Goal: Task Accomplishment & Management: Use online tool/utility

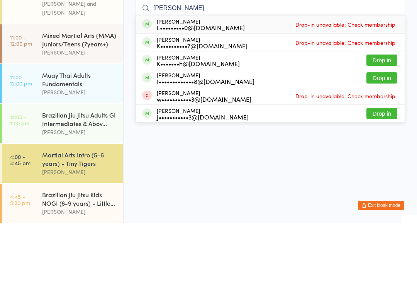
type input "[PERSON_NAME]"
click at [386, 134] on button "Drop in" at bounding box center [381, 139] width 31 height 11
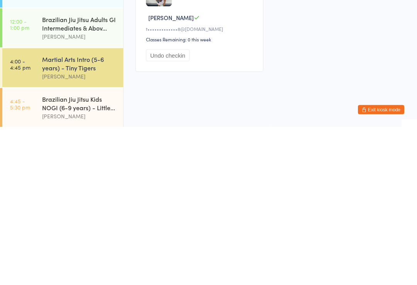
scroll to position [8, 0]
click at [85, 252] on div "Brazilian Jiu Jitsu Kids NOGI (6-9 years) - Little..." at bounding box center [79, 260] width 75 height 17
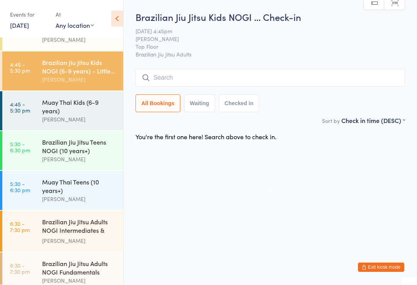
scroll to position [193, 0]
click at [166, 71] on input "search" at bounding box center [270, 78] width 269 height 18
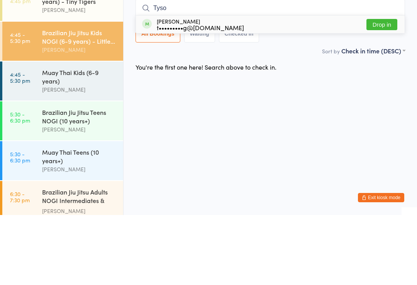
scroll to position [162, 0]
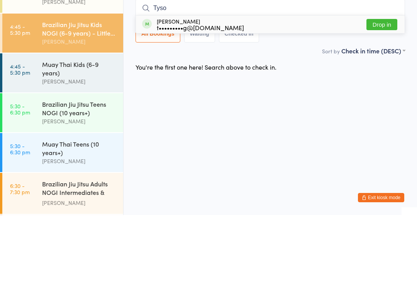
type input "Tyso"
click at [204, 88] on div "[PERSON_NAME] t•••••••••g@[DOMAIN_NAME]" at bounding box center [200, 94] width 87 height 12
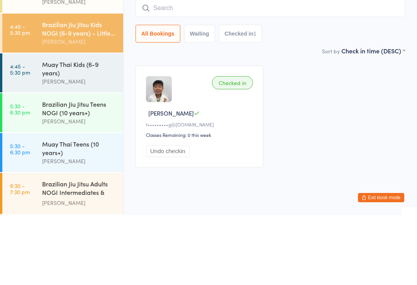
type input "L"
click at [81, 90] on div "Brazilian Jiu Jitsu Kids NOGI (6-9 years) - Little..." at bounding box center [79, 98] width 75 height 17
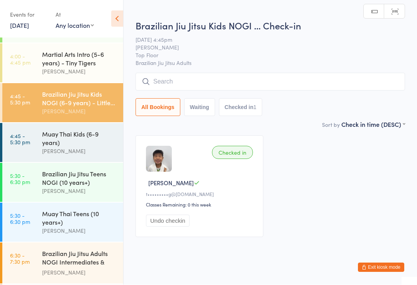
scroll to position [0, 0]
click at [297, 78] on input "search" at bounding box center [270, 82] width 269 height 18
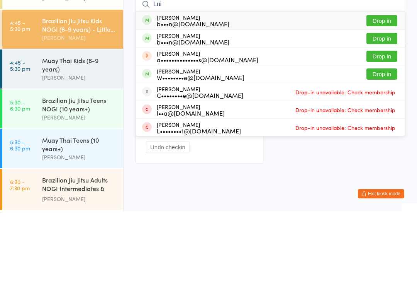
type input "Lui"
click at [390, 107] on button "Drop in" at bounding box center [381, 112] width 31 height 11
type input "Lui"
click at [387, 89] on button "Drop in" at bounding box center [381, 94] width 31 height 11
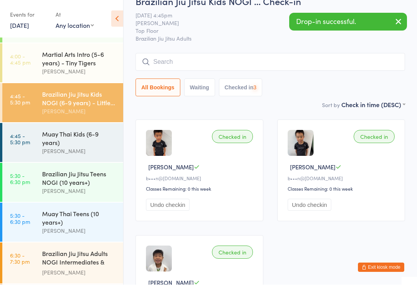
scroll to position [16, 0]
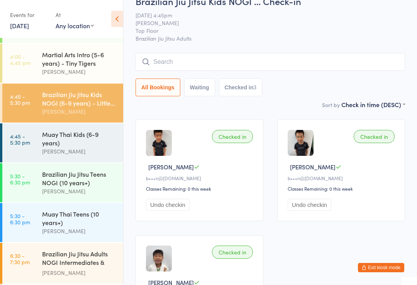
click at [100, 131] on div "Muay Thai Kids (6-9 years)" at bounding box center [79, 138] width 75 height 17
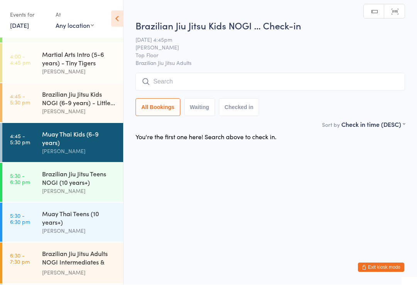
click at [220, 73] on input "search" at bounding box center [270, 82] width 269 height 18
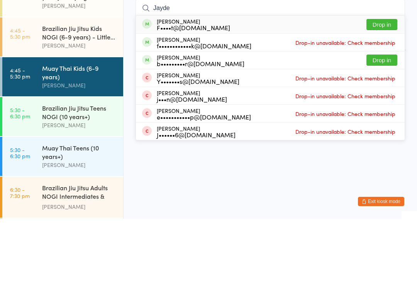
type input "Jayden"
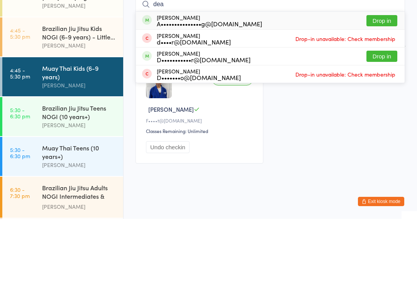
type input "dea"
click at [383, 81] on button "Drop in" at bounding box center [381, 86] width 31 height 11
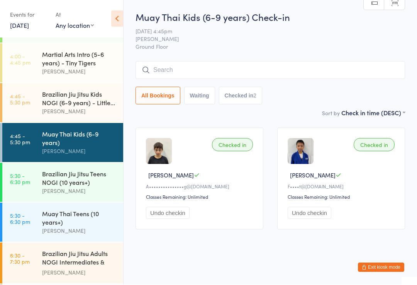
click at [379, 64] on input "search" at bounding box center [270, 70] width 269 height 18
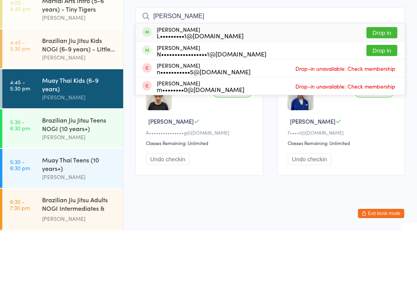
type input "[PERSON_NAME]"
click at [385, 81] on button "Drop in" at bounding box center [381, 86] width 31 height 11
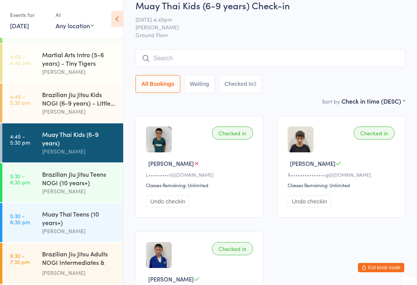
scroll to position [0, 0]
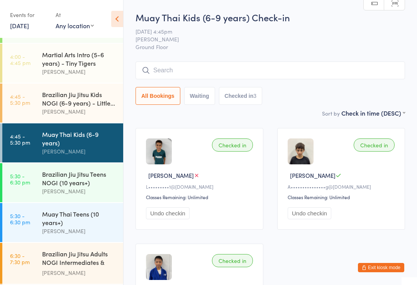
click at [37, 189] on link "5:30 - 6:30 pm Brazilian Jiu Jitsu Teens NOGI (10 years+) [PERSON_NAME]" at bounding box center [62, 182] width 121 height 39
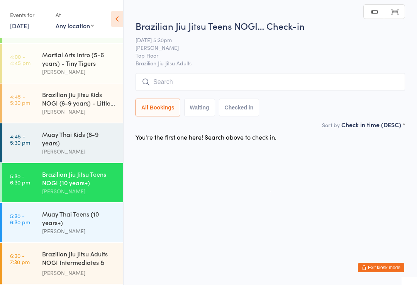
click at [329, 81] on input "search" at bounding box center [270, 82] width 269 height 18
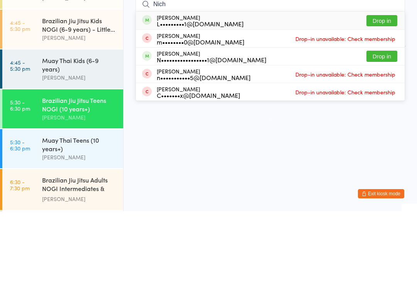
type input "Nich"
click at [386, 89] on button "Drop in" at bounding box center [381, 94] width 31 height 11
